Goal: Navigation & Orientation: Find specific page/section

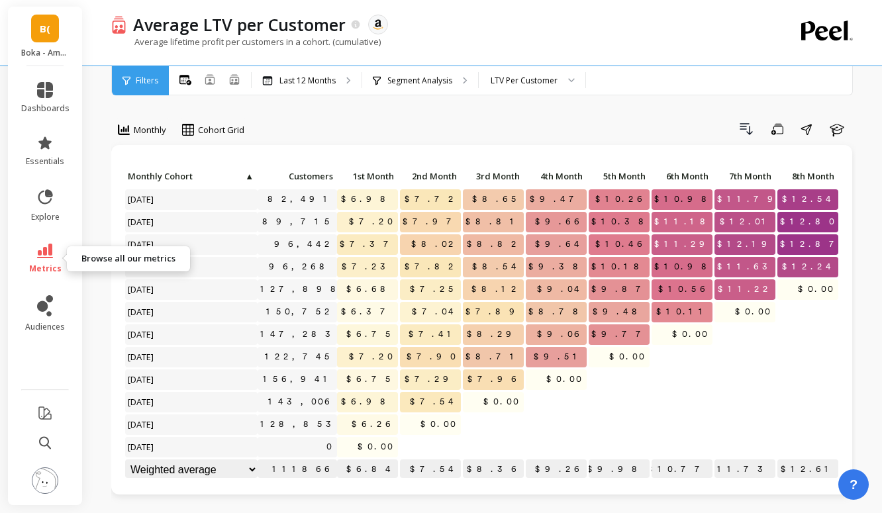
click at [47, 262] on link "metrics" at bounding box center [45, 259] width 48 height 30
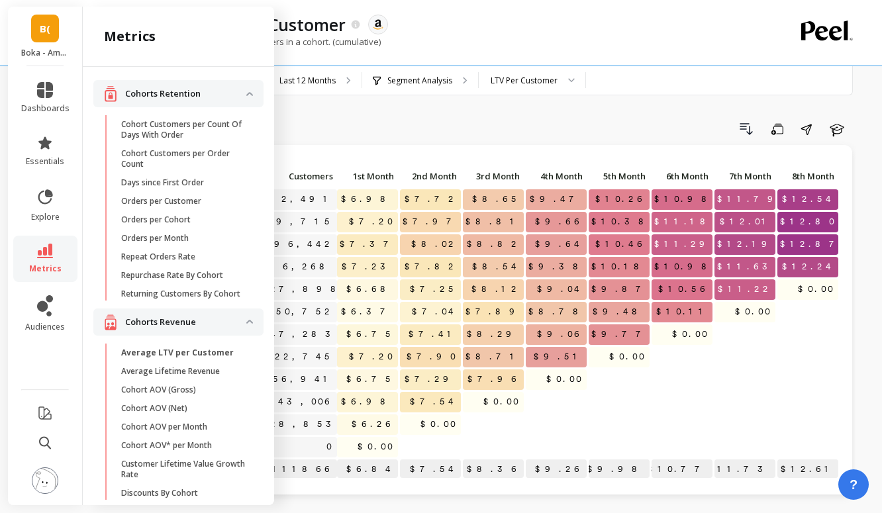
scroll to position [857, 0]
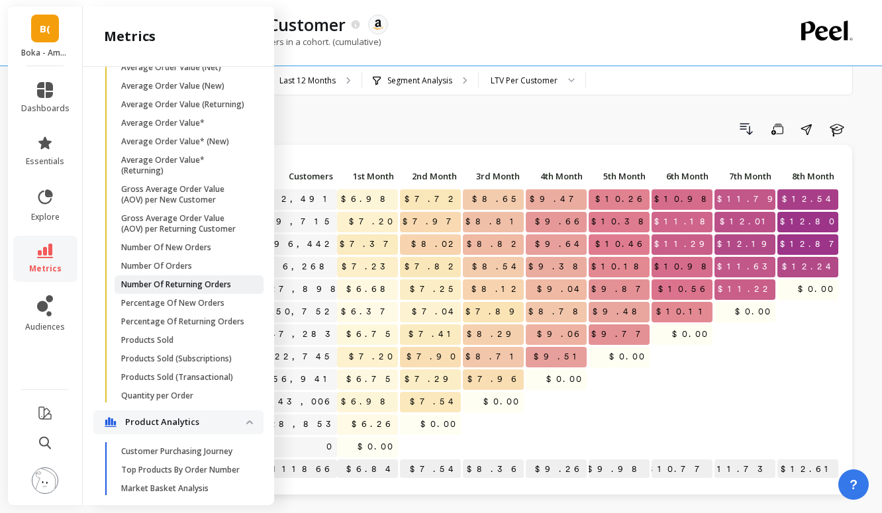
click at [137, 282] on p "Number Of Returning Orders" at bounding box center [176, 284] width 110 height 11
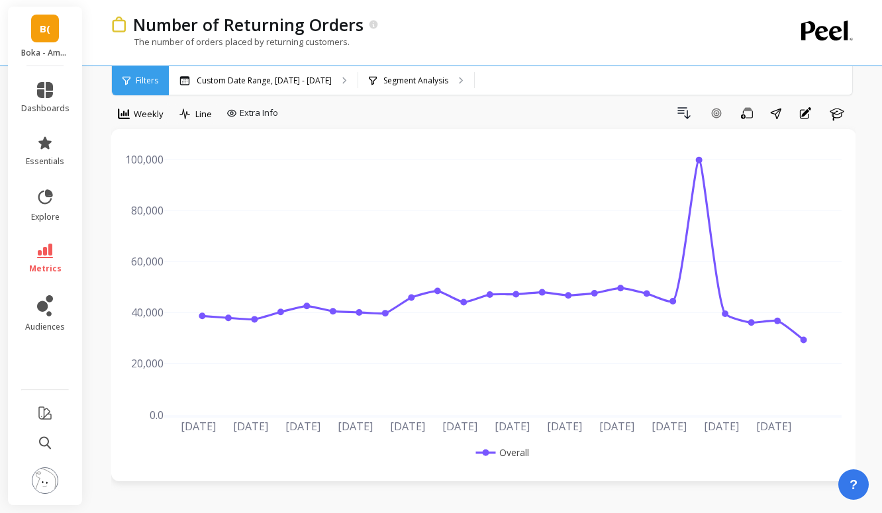
scroll to position [17, 0]
click at [292, 81] on p "Custom Date Range, Mar 1 - Aug 9" at bounding box center [264, 80] width 135 height 11
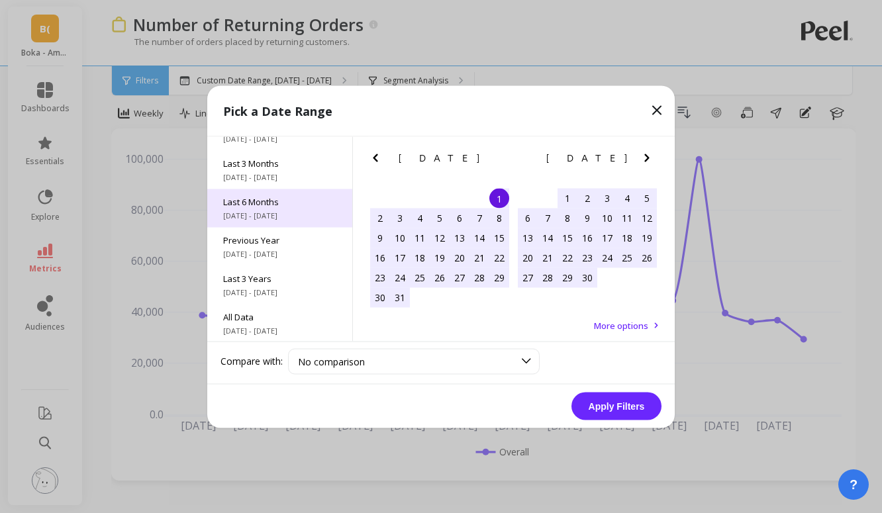
scroll to position [179, 0]
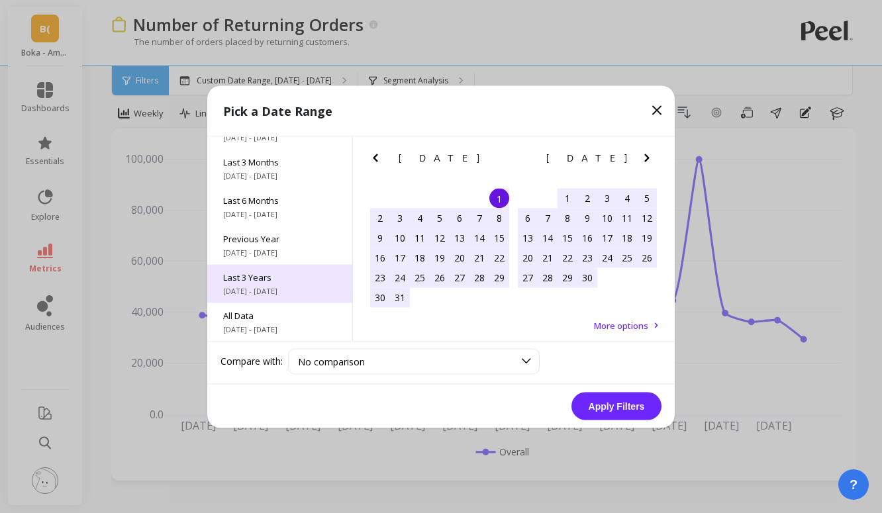
click at [293, 285] on span "9/1/2022 - 8/31/2025" at bounding box center [279, 290] width 113 height 11
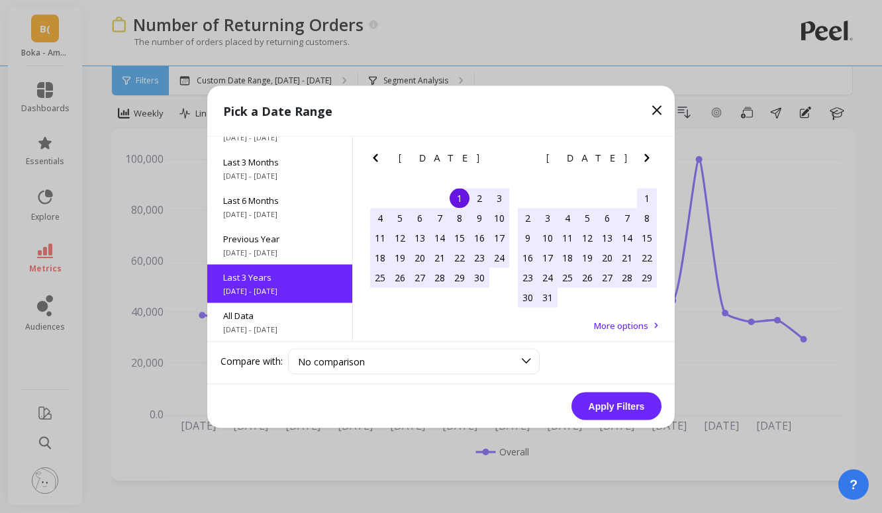
scroll to position [1, 0]
click at [612, 400] on button "Apply Filters" at bounding box center [616, 406] width 90 height 28
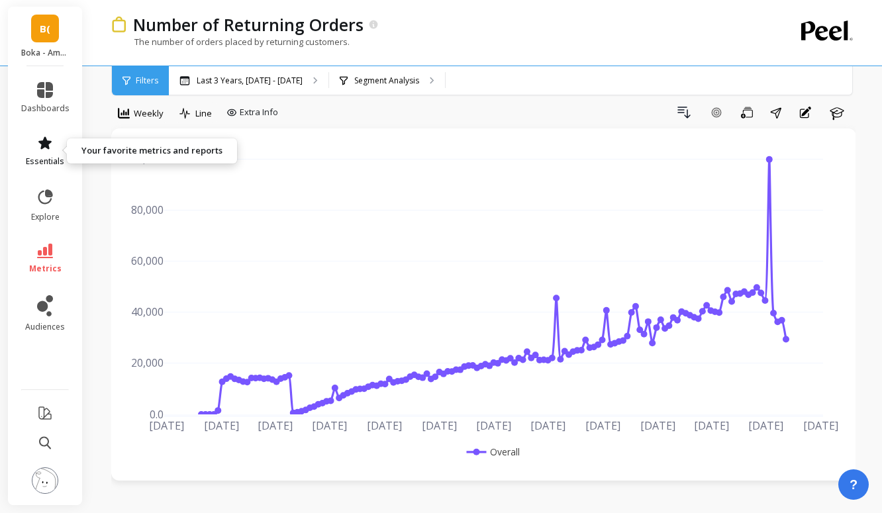
click at [47, 148] on icon at bounding box center [44, 142] width 13 height 13
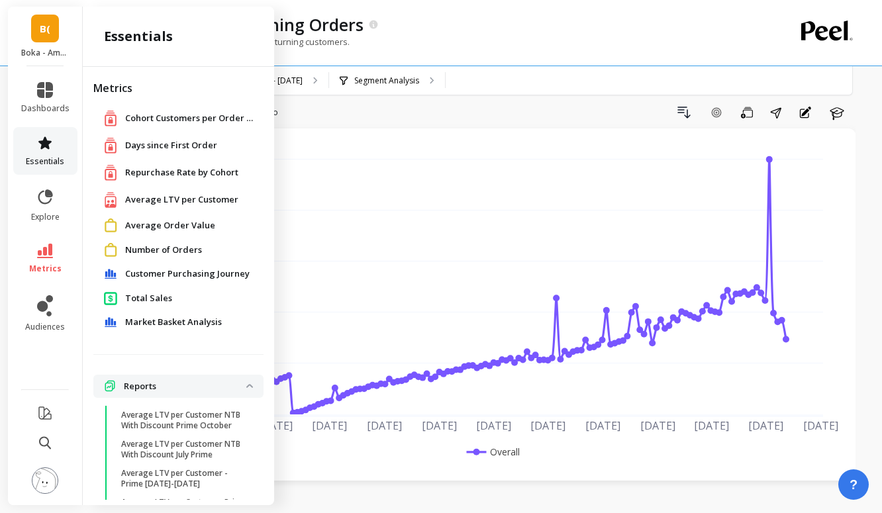
click at [47, 148] on icon at bounding box center [44, 142] width 13 height 13
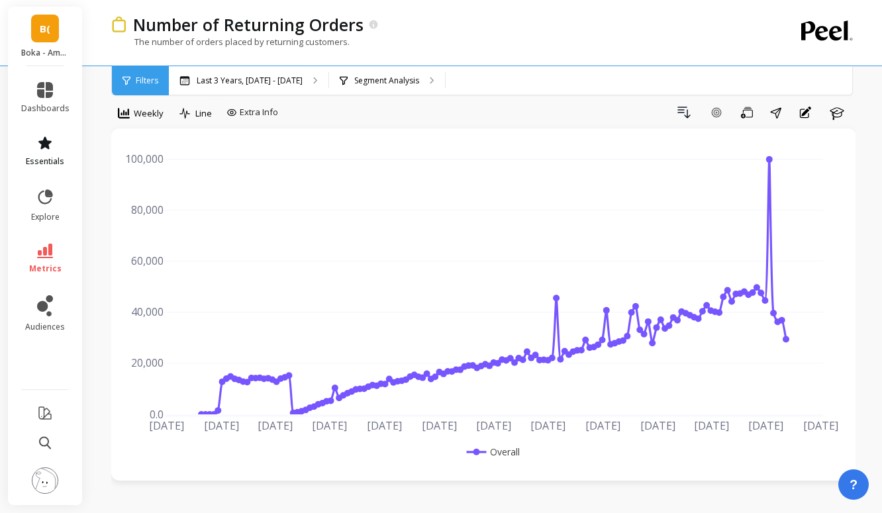
click at [47, 148] on icon at bounding box center [44, 142] width 13 height 13
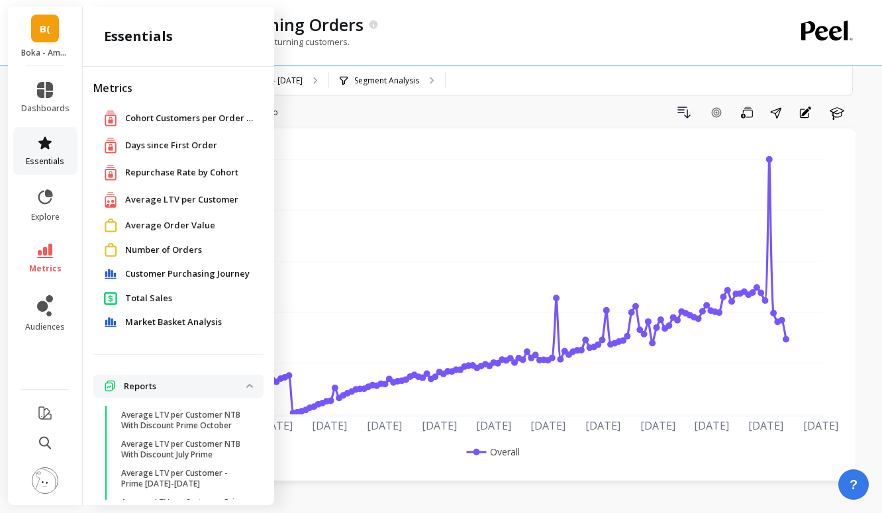
click at [47, 148] on icon at bounding box center [44, 142] width 13 height 13
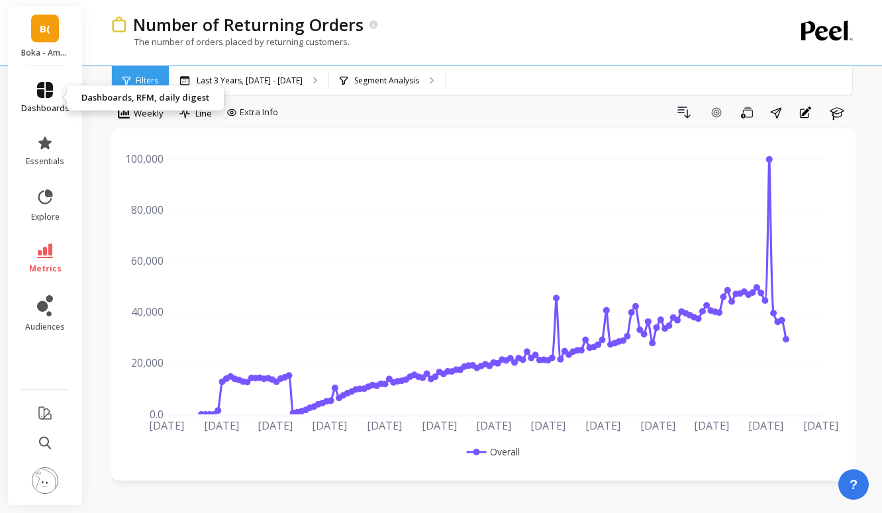
click at [43, 111] on span "dashboards" at bounding box center [45, 108] width 48 height 11
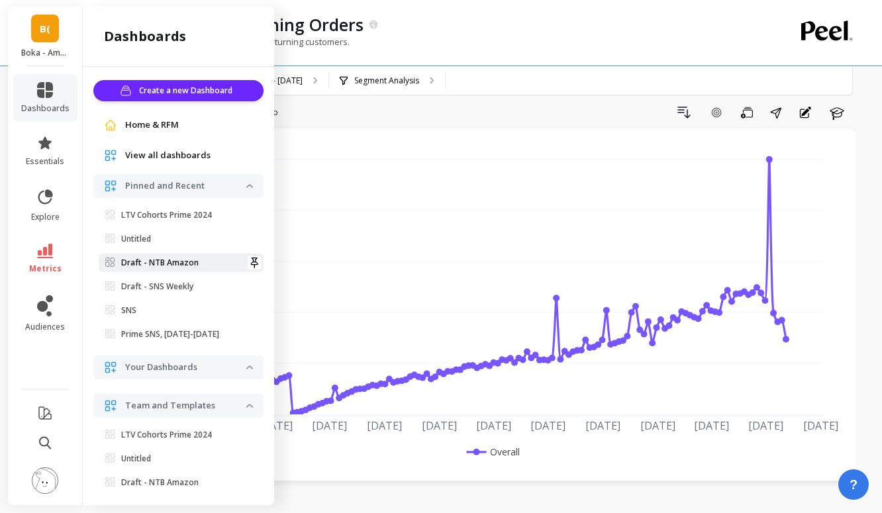
click at [160, 268] on link "Draft - NTB Amazon" at bounding box center [181, 263] width 165 height 19
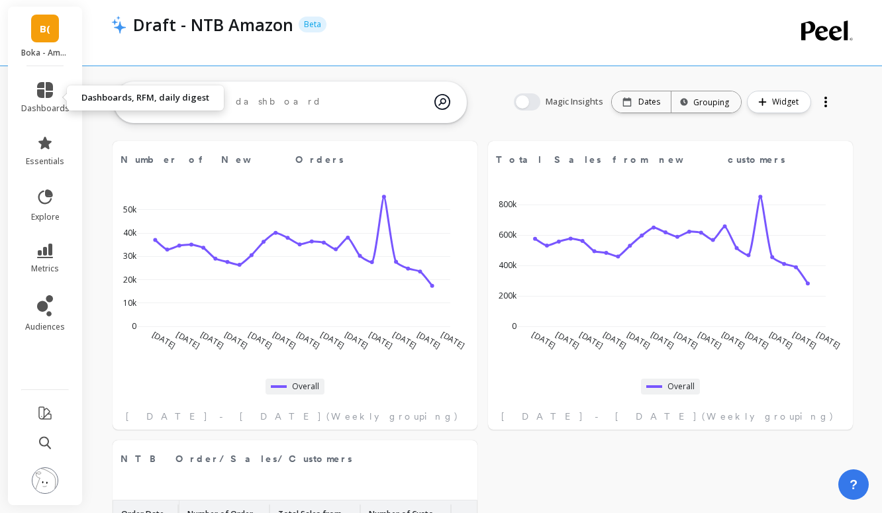
click at [34, 80] on li "dashboards" at bounding box center [45, 98] width 64 height 48
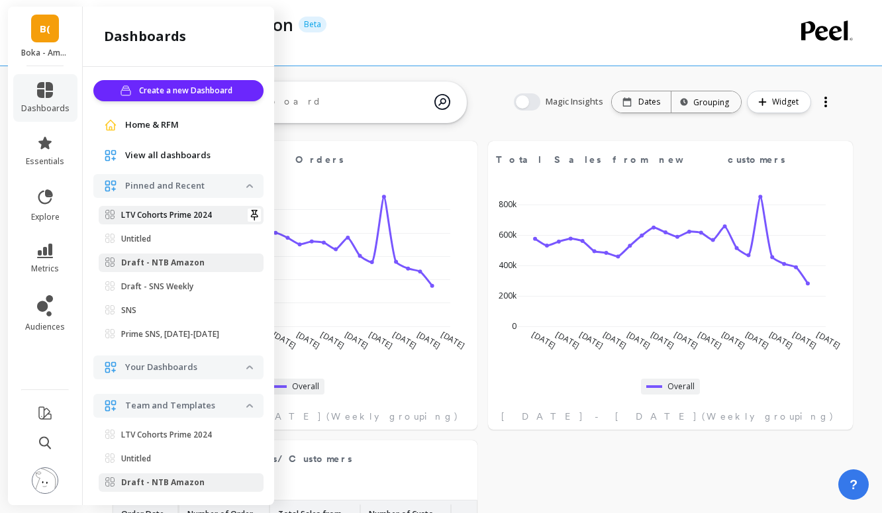
click at [138, 212] on p "LTV Cohorts Prime 2024" at bounding box center [166, 215] width 91 height 11
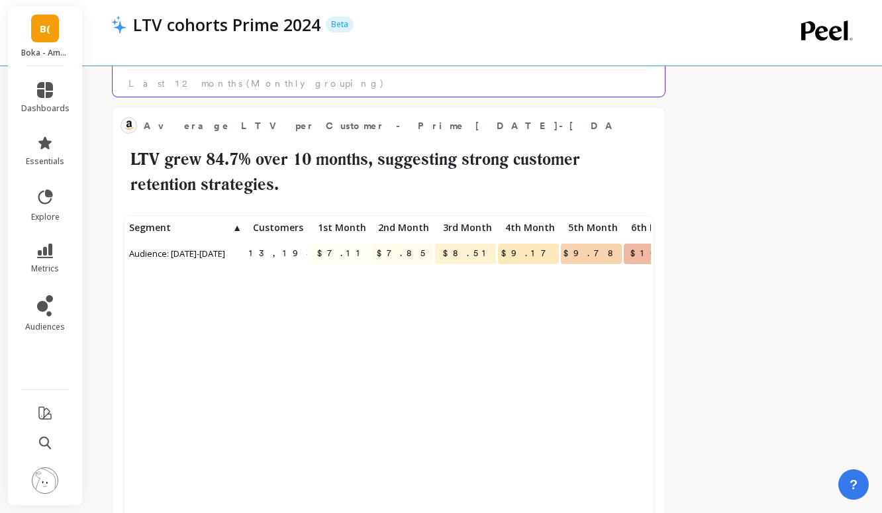
scroll to position [1276, 0]
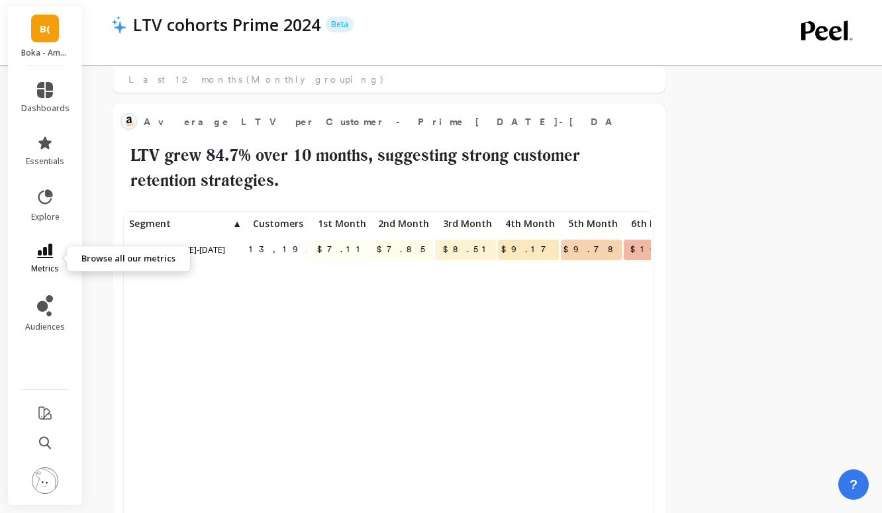
click at [51, 258] on icon at bounding box center [45, 251] width 16 height 15
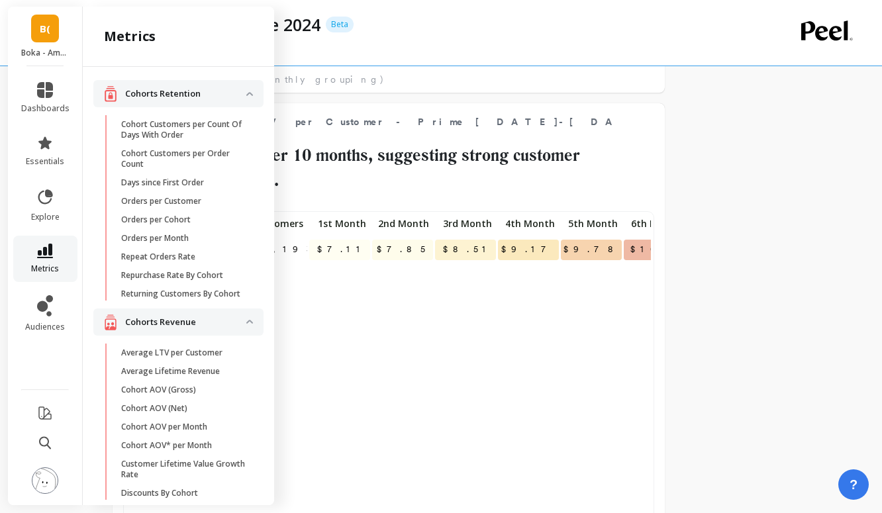
scroll to position [857, 0]
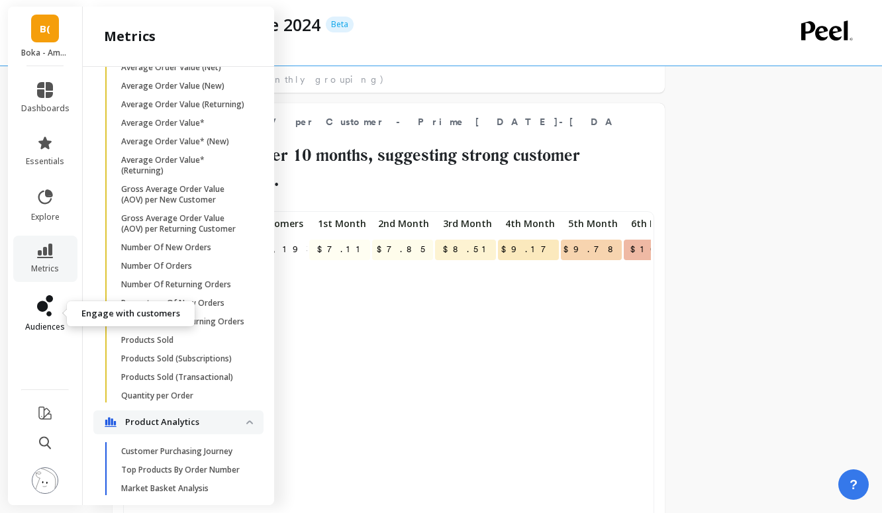
click at [51, 297] on icon at bounding box center [49, 298] width 7 height 7
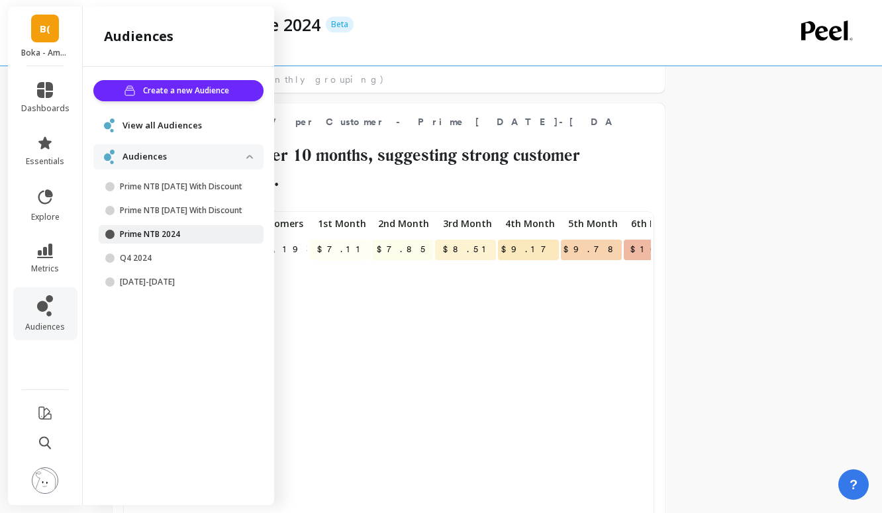
click at [141, 240] on p "Prime NTB 2024" at bounding box center [183, 234] width 126 height 11
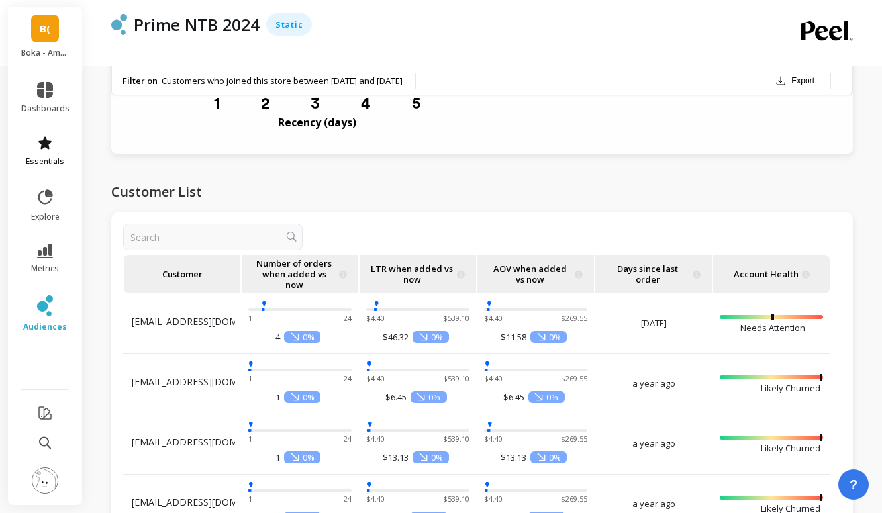
scroll to position [1060, 0]
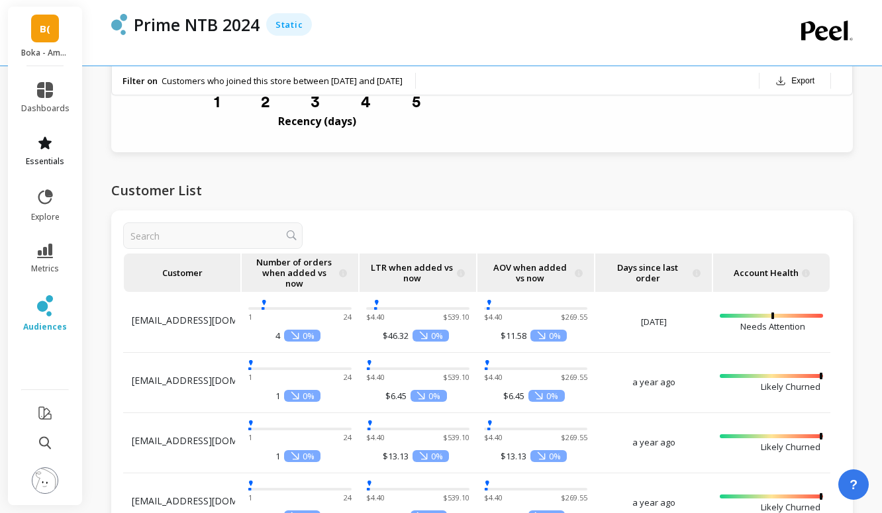
click at [52, 146] on icon at bounding box center [45, 143] width 16 height 16
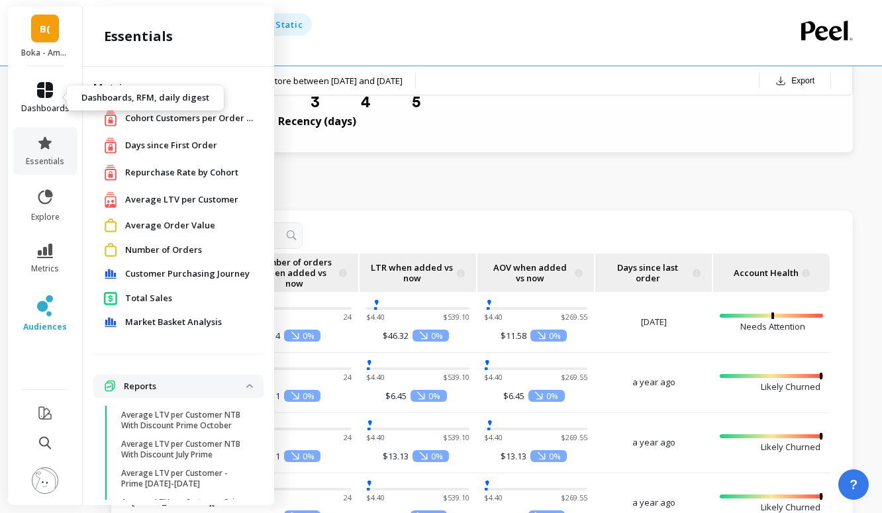
click at [41, 103] on span "dashboards" at bounding box center [45, 108] width 48 height 11
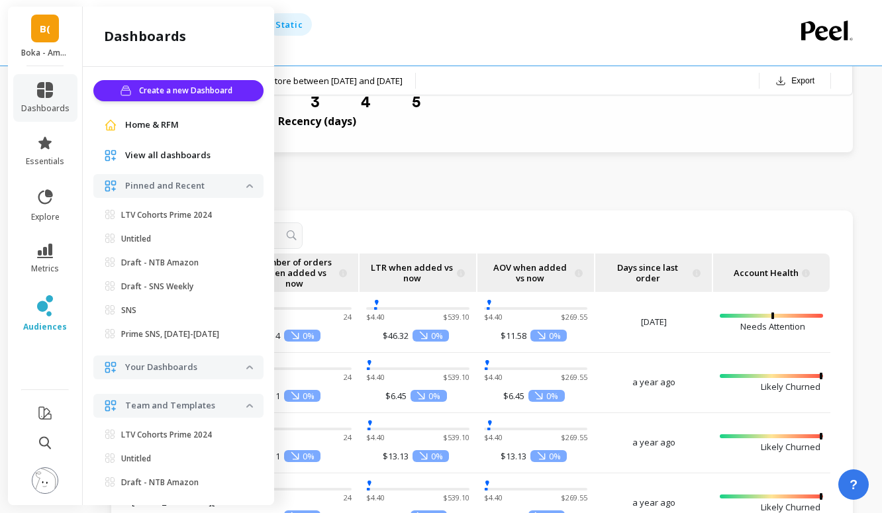
click at [150, 152] on span "View all dashboards" at bounding box center [167, 155] width 85 height 13
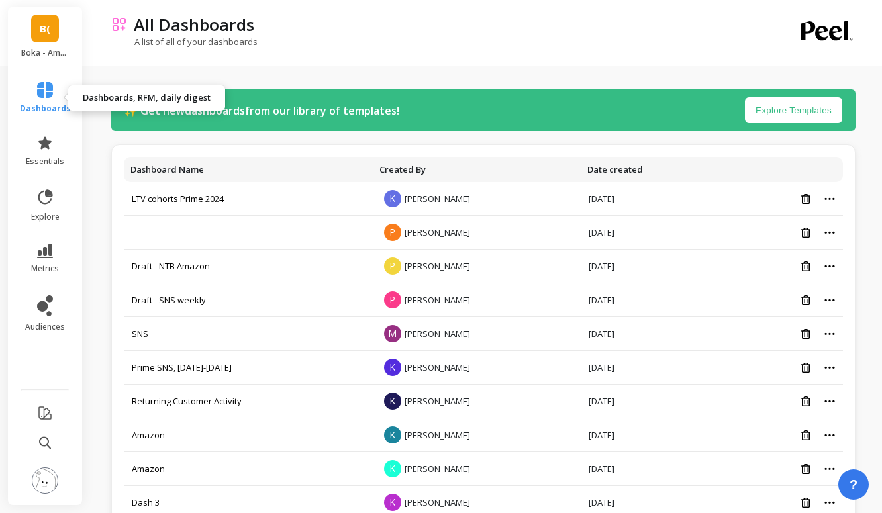
click at [50, 93] on icon at bounding box center [45, 90] width 16 height 16
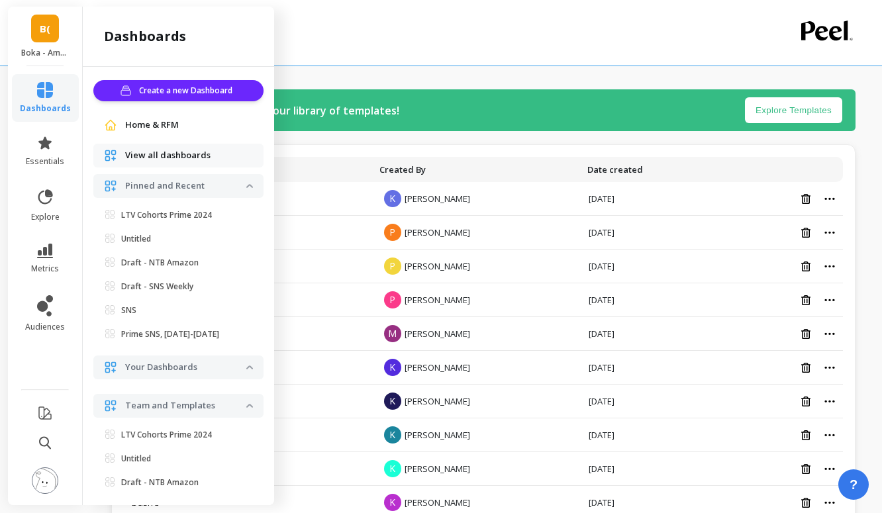
click at [134, 126] on span "Home & RFM" at bounding box center [152, 125] width 54 height 13
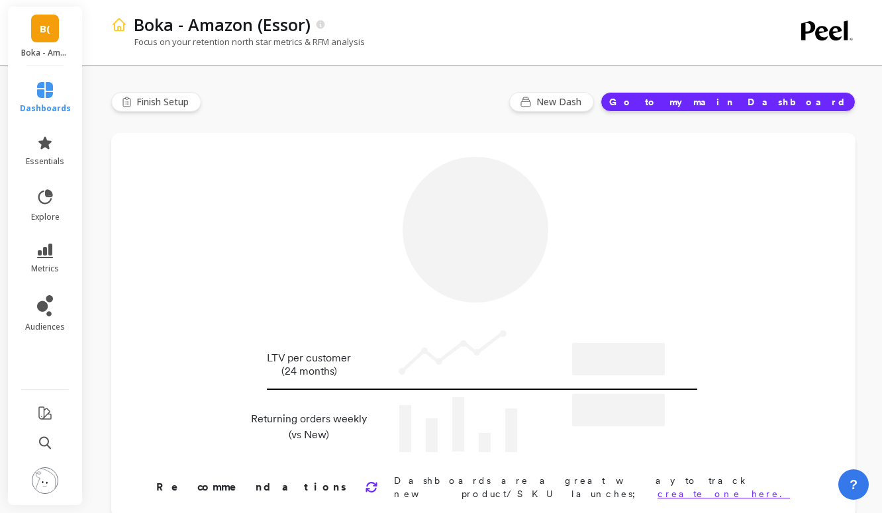
type input "Champions"
type input "225582"
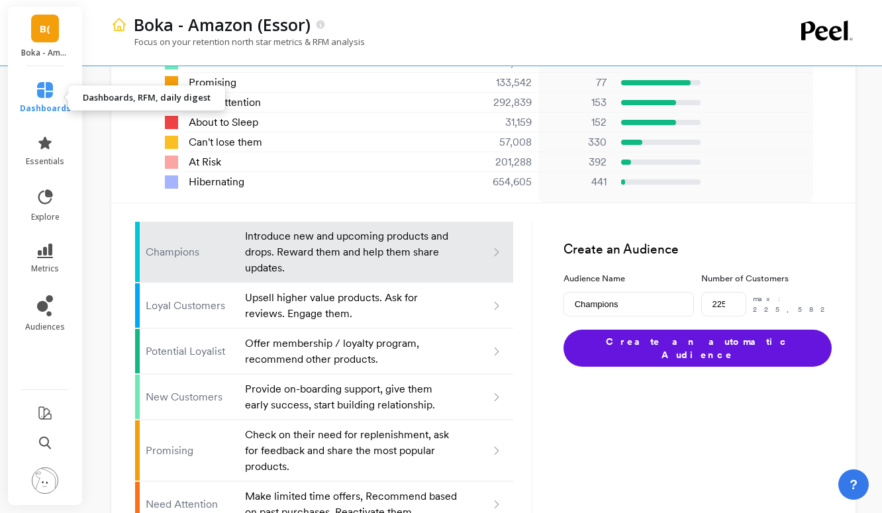
click at [46, 82] on icon at bounding box center [45, 90] width 16 height 16
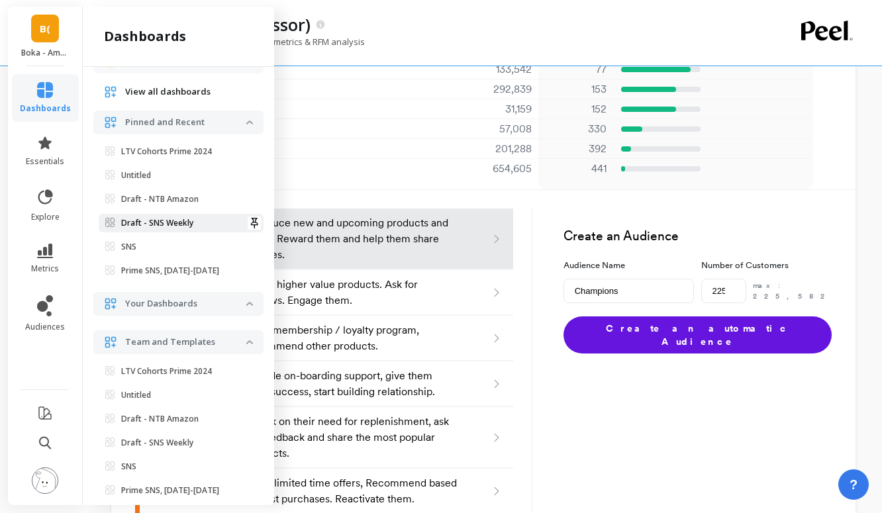
scroll to position [65, 0]
click at [141, 247] on span "SNS" at bounding box center [175, 245] width 141 height 11
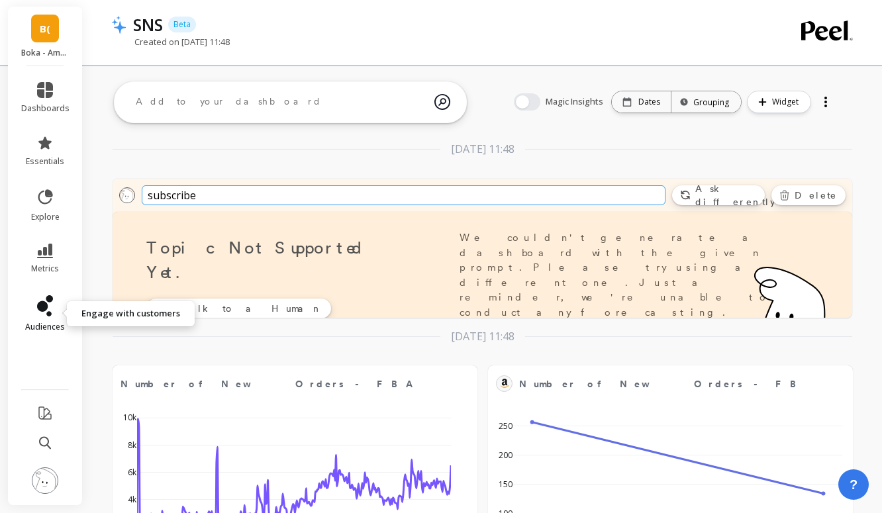
click at [46, 302] on icon at bounding box center [45, 305] width 16 height 21
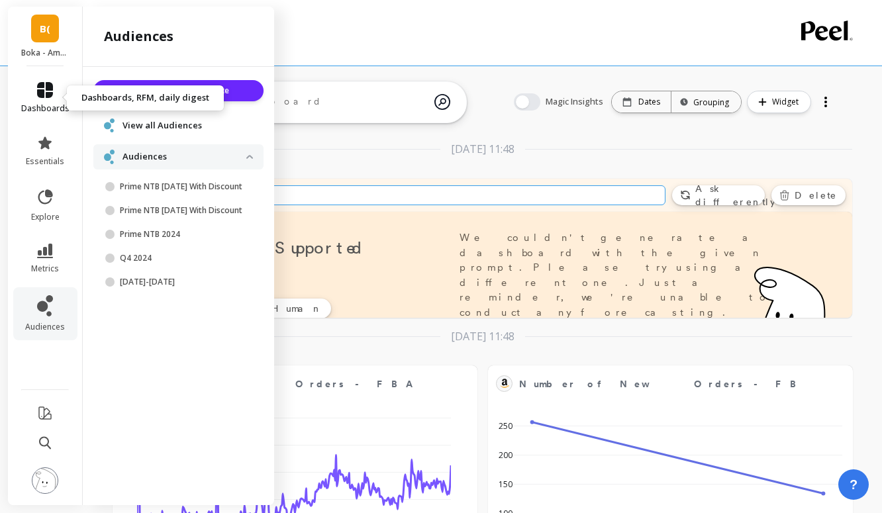
click at [42, 93] on icon at bounding box center [45, 90] width 16 height 16
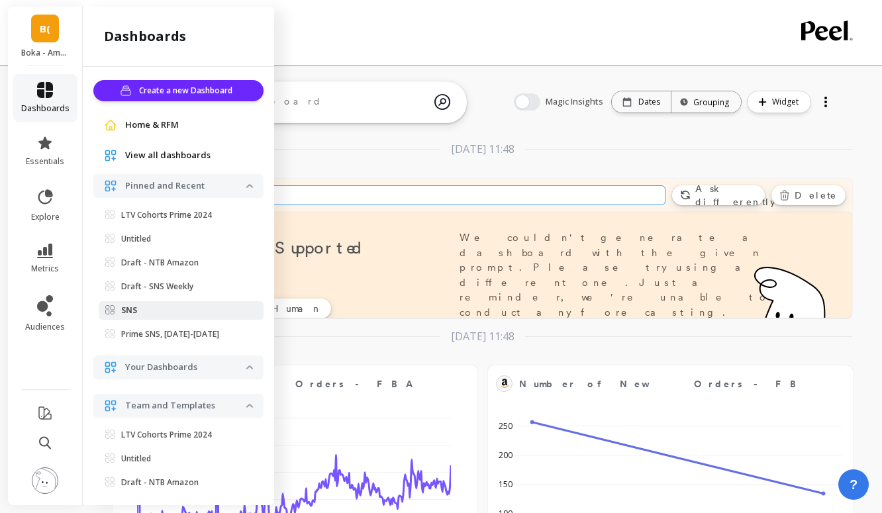
scroll to position [65, 0]
